Goal: Task Accomplishment & Management: Manage account settings

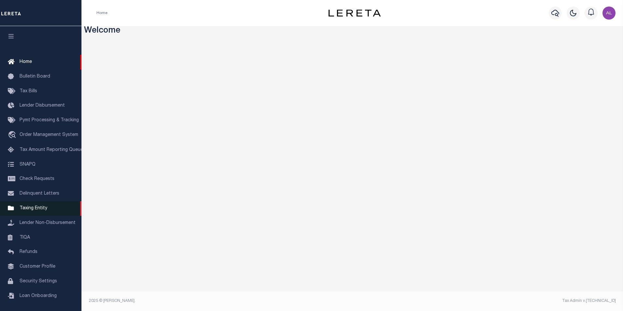
click at [41, 210] on span "Taxing Entity" at bounding box center [34, 208] width 28 height 5
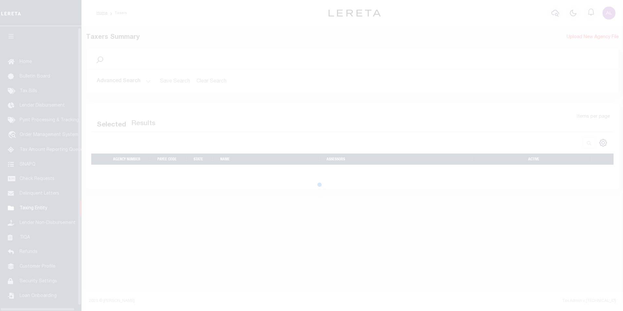
scroll to position [7, 0]
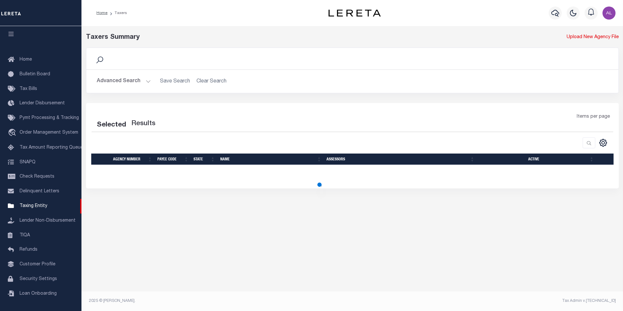
click at [146, 83] on button "Advanced Search" at bounding box center [124, 81] width 54 height 13
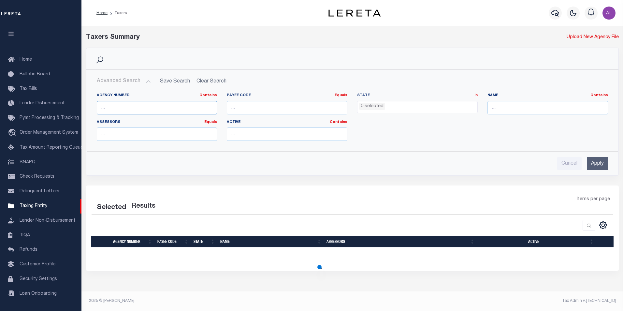
click at [141, 112] on input "text" at bounding box center [157, 107] width 121 height 13
paste input "10370001"
click at [589, 159] on input "Apply" at bounding box center [597, 163] width 21 height 13
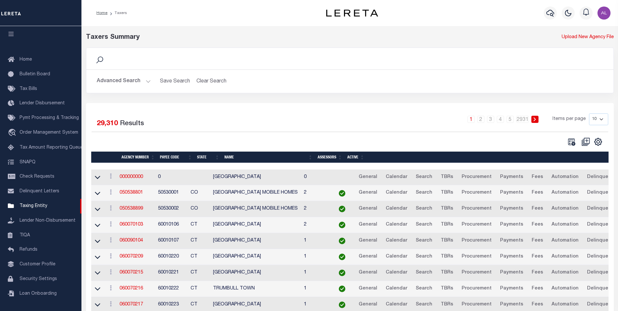
click at [151, 81] on h2 "Advanced Search Save Search Clear Search tblPayees_dynamictable_____DefaultSave…" at bounding box center [350, 81] width 517 height 13
click at [148, 81] on button "Advanced Search" at bounding box center [124, 81] width 54 height 13
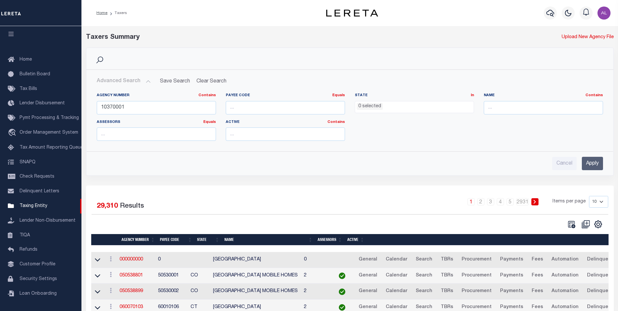
click at [594, 165] on input "Apply" at bounding box center [592, 163] width 21 height 13
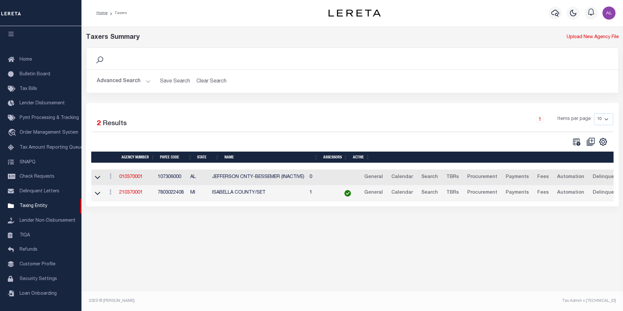
click at [148, 81] on button "Advanced Search" at bounding box center [124, 81] width 54 height 13
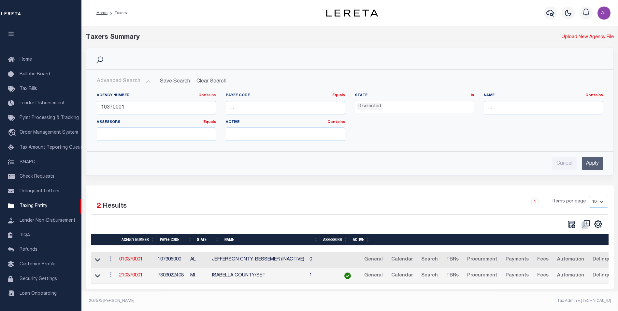
click at [206, 94] on link "Contains" at bounding box center [207, 95] width 18 height 4
click at [186, 114] on link "Is" at bounding box center [189, 112] width 51 height 9
click at [594, 165] on input "Apply" at bounding box center [592, 163] width 21 height 13
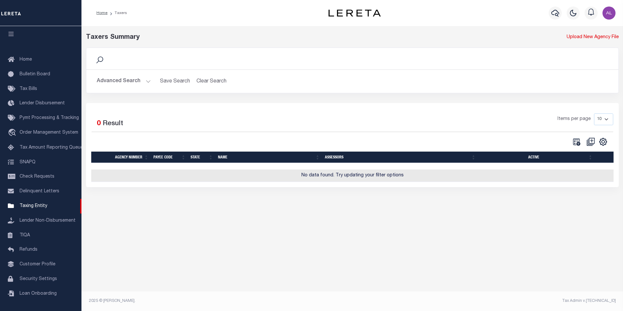
click at [145, 85] on button "Advanced Search" at bounding box center [124, 81] width 54 height 13
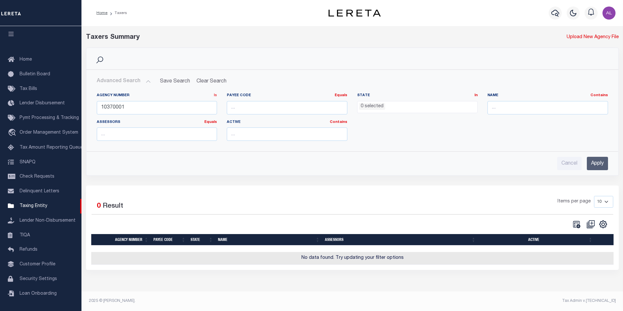
click at [217, 96] on link "Is" at bounding box center [215, 95] width 3 height 4
click at [195, 103] on link "Contains" at bounding box center [190, 103] width 51 height 9
click at [133, 107] on input "10370001" at bounding box center [157, 107] width 121 height 13
click at [103, 107] on input "1037000" at bounding box center [157, 107] width 121 height 13
type input "10370001"
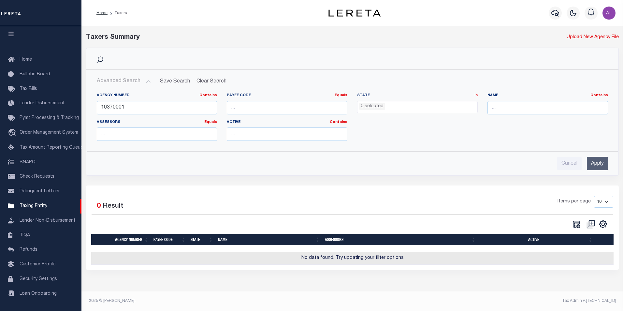
click at [591, 162] on input "Apply" at bounding box center [597, 163] width 21 height 13
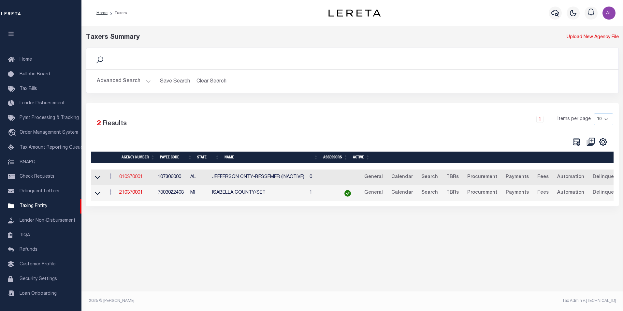
click at [130, 178] on link "010370001" at bounding box center [130, 177] width 23 height 5
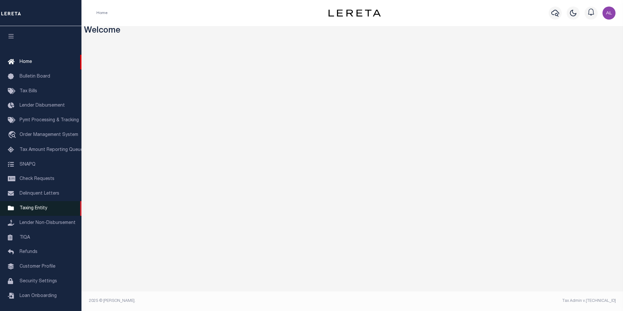
click at [38, 210] on span "Taxing Entity" at bounding box center [34, 208] width 28 height 5
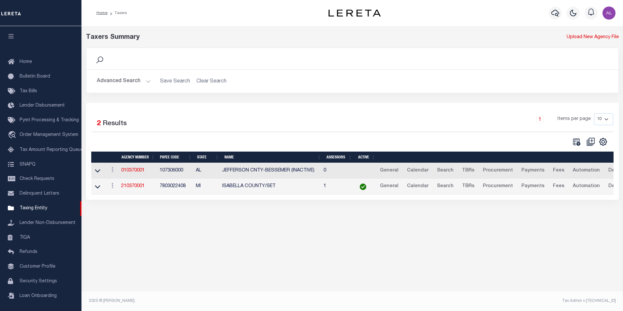
scroll to position [7, 0]
click at [147, 82] on button "Advanced Search" at bounding box center [124, 81] width 54 height 13
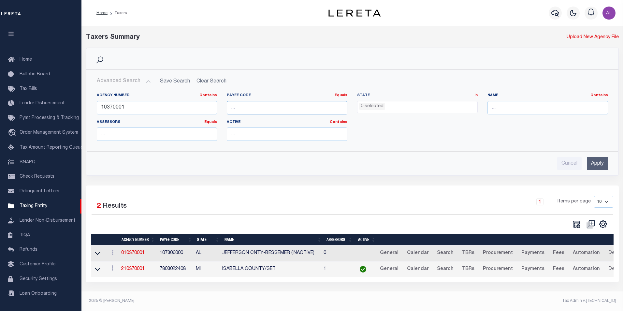
click at [238, 104] on input "number" at bounding box center [287, 107] width 121 height 13
paste input "107306000"
type input "107306000"
click at [184, 107] on input "10370001" at bounding box center [157, 107] width 121 height 13
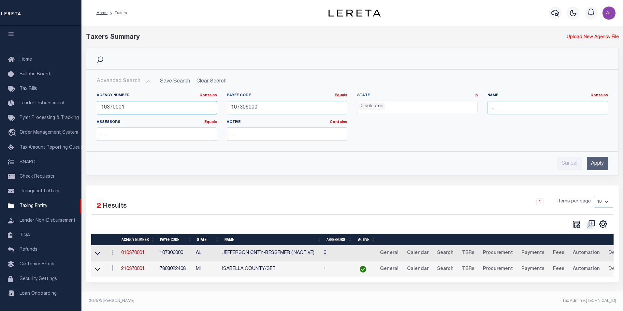
click at [184, 107] on input "10370001" at bounding box center [157, 107] width 121 height 13
click at [598, 166] on input "Apply" at bounding box center [597, 163] width 21 height 13
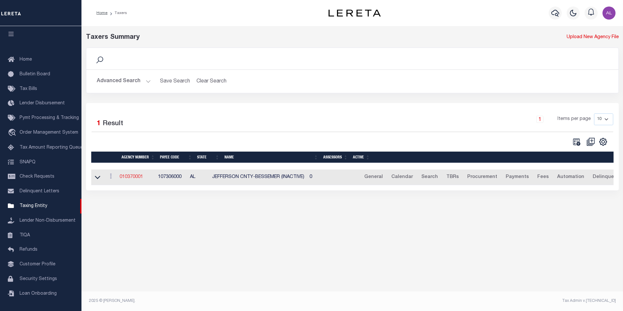
click at [136, 178] on link "010370001" at bounding box center [131, 177] width 23 height 5
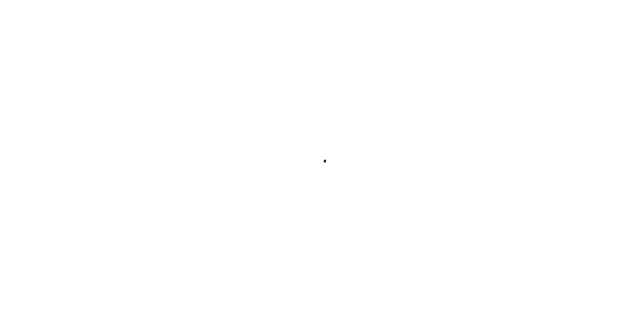
select select
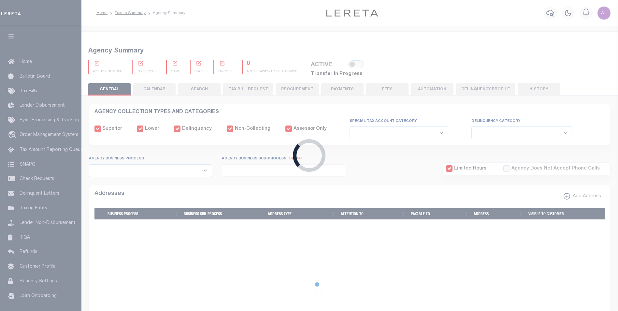
checkbox input "false"
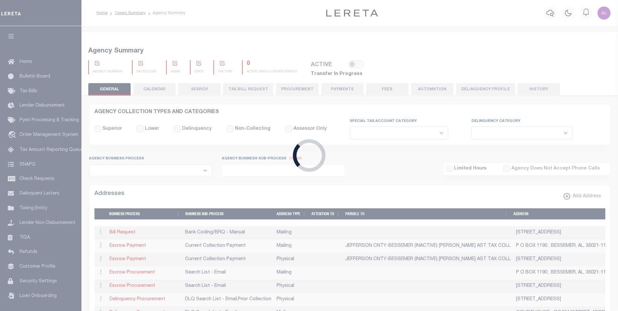
checkbox input "false"
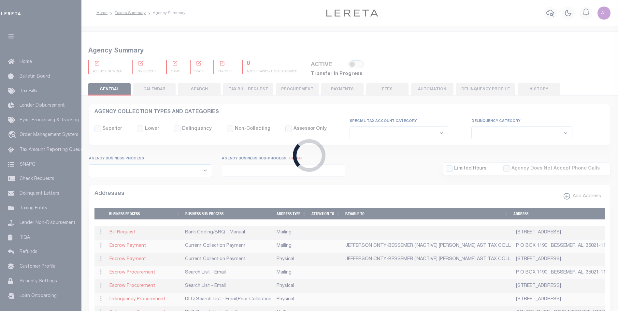
checkbox input "false"
type input "107306000"
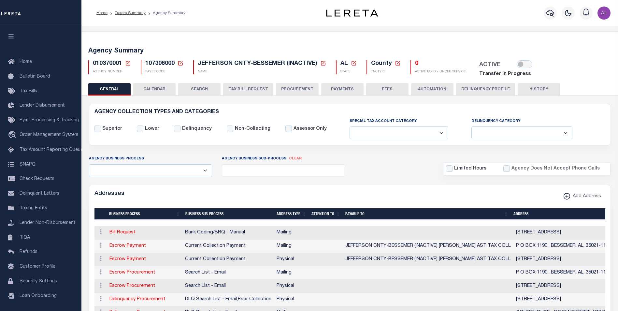
click at [181, 62] on icon at bounding box center [180, 63] width 5 height 5
click at [200, 85] on input "Payee Code" at bounding box center [231, 86] width 78 height 13
click at [221, 90] on input "Payee Code" at bounding box center [231, 86] width 78 height 13
paste input "900904003"
type input "900904003"
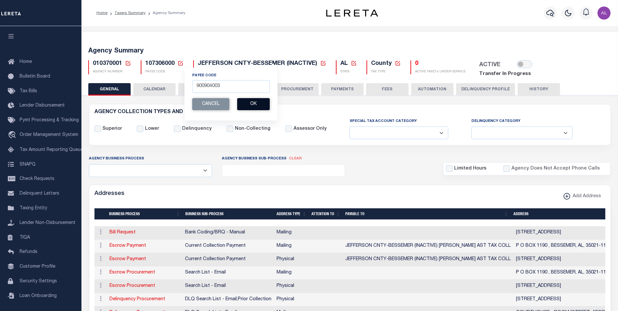
click at [264, 107] on button "Ok" at bounding box center [253, 104] width 33 height 12
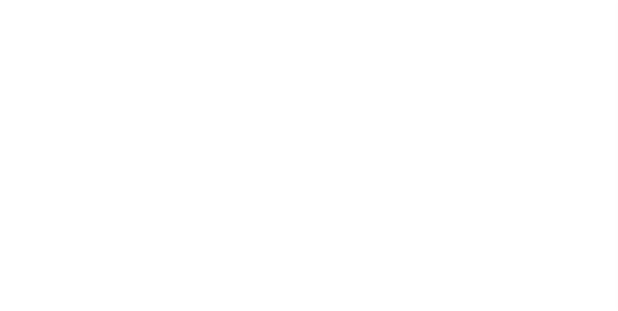
select select
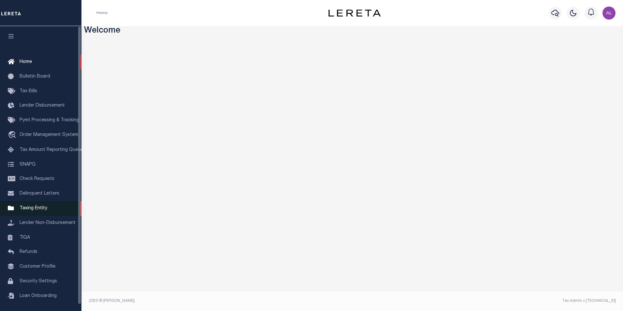
click at [39, 209] on span "Taxing Entity" at bounding box center [34, 208] width 28 height 5
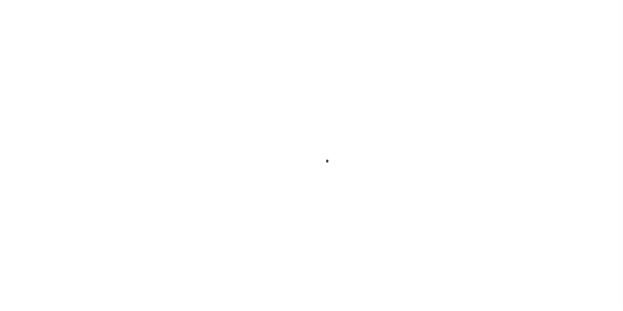
scroll to position [7, 0]
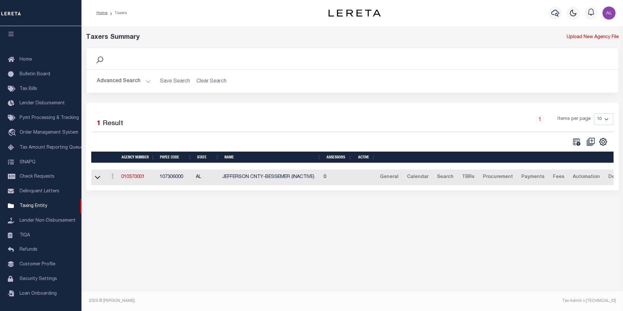
click at [149, 82] on button "Advanced Search" at bounding box center [124, 81] width 54 height 13
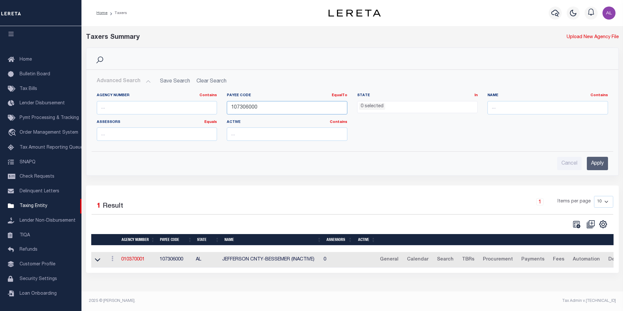
click at [249, 106] on input "107306000" at bounding box center [287, 107] width 121 height 13
click at [594, 161] on input "Apply" at bounding box center [597, 163] width 21 height 13
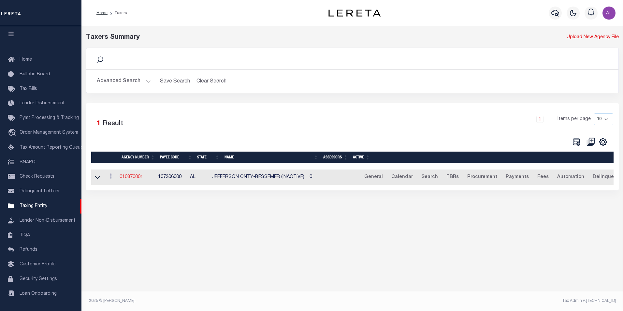
click at [135, 178] on link "010370001" at bounding box center [131, 177] width 23 height 5
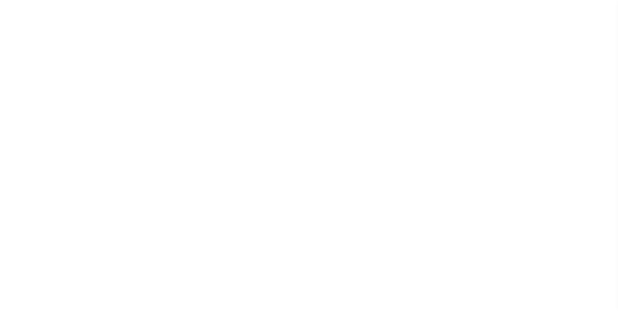
select select
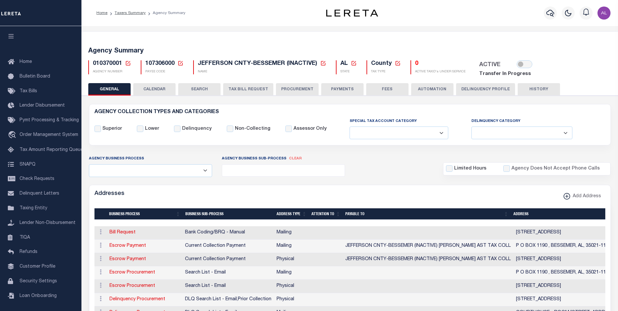
click at [180, 61] on icon at bounding box center [181, 63] width 6 height 6
click at [224, 88] on input "Payee Code" at bounding box center [231, 86] width 78 height 13
paste input "4200300000"
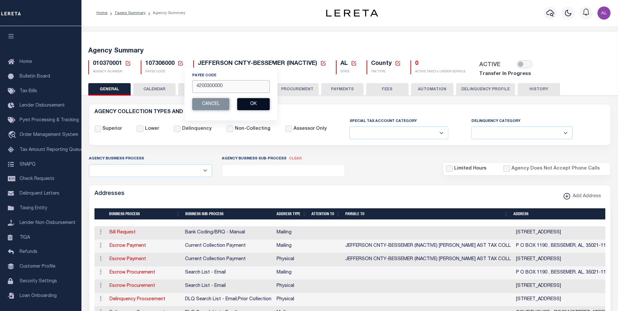
type input "4200300000"
click at [264, 100] on button "Ok" at bounding box center [253, 104] width 33 height 12
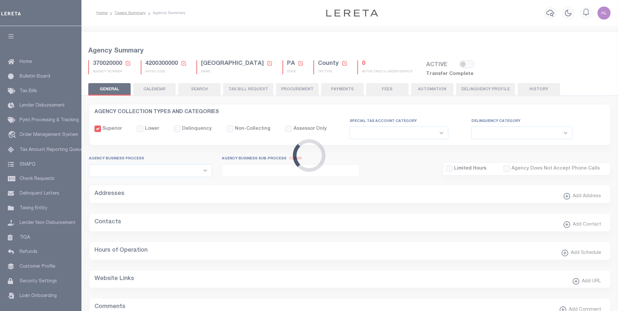
select select
